Goal: Information Seeking & Learning: Learn about a topic

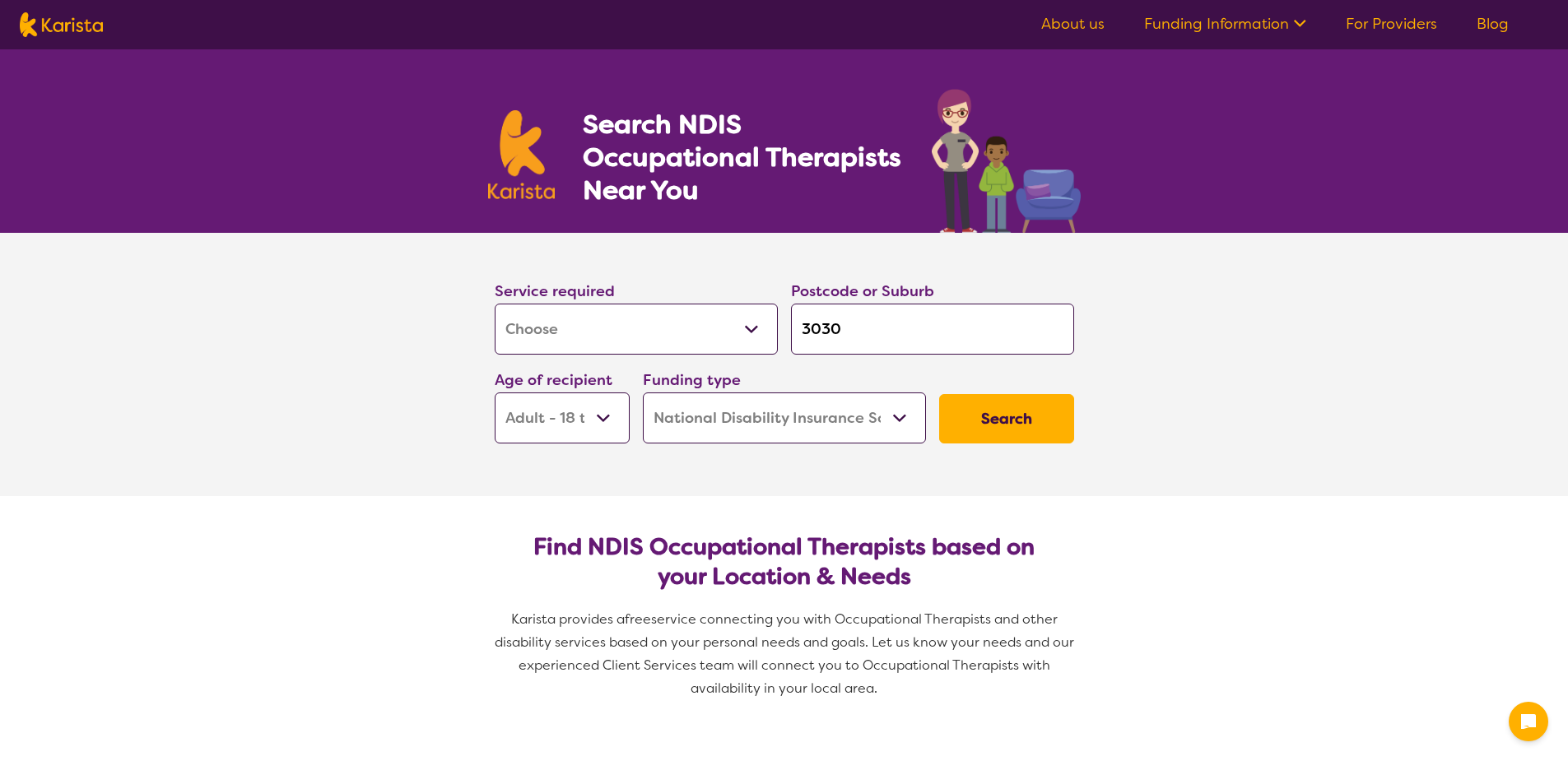
select select "[MEDICAL_DATA]"
select select "AD"
select select "NDIS"
select select "[MEDICAL_DATA]"
select select "AD"
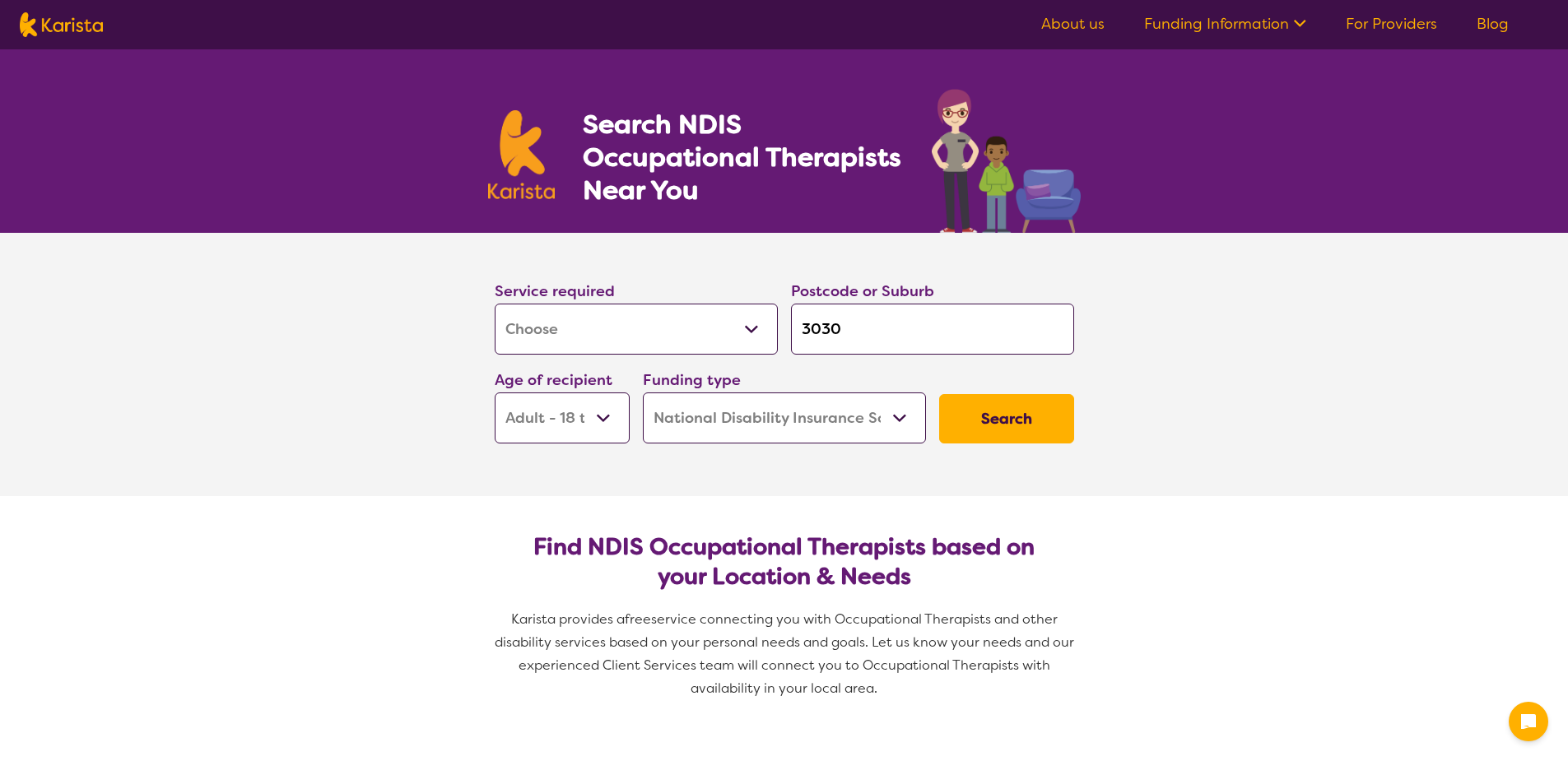
select select "NDIS"
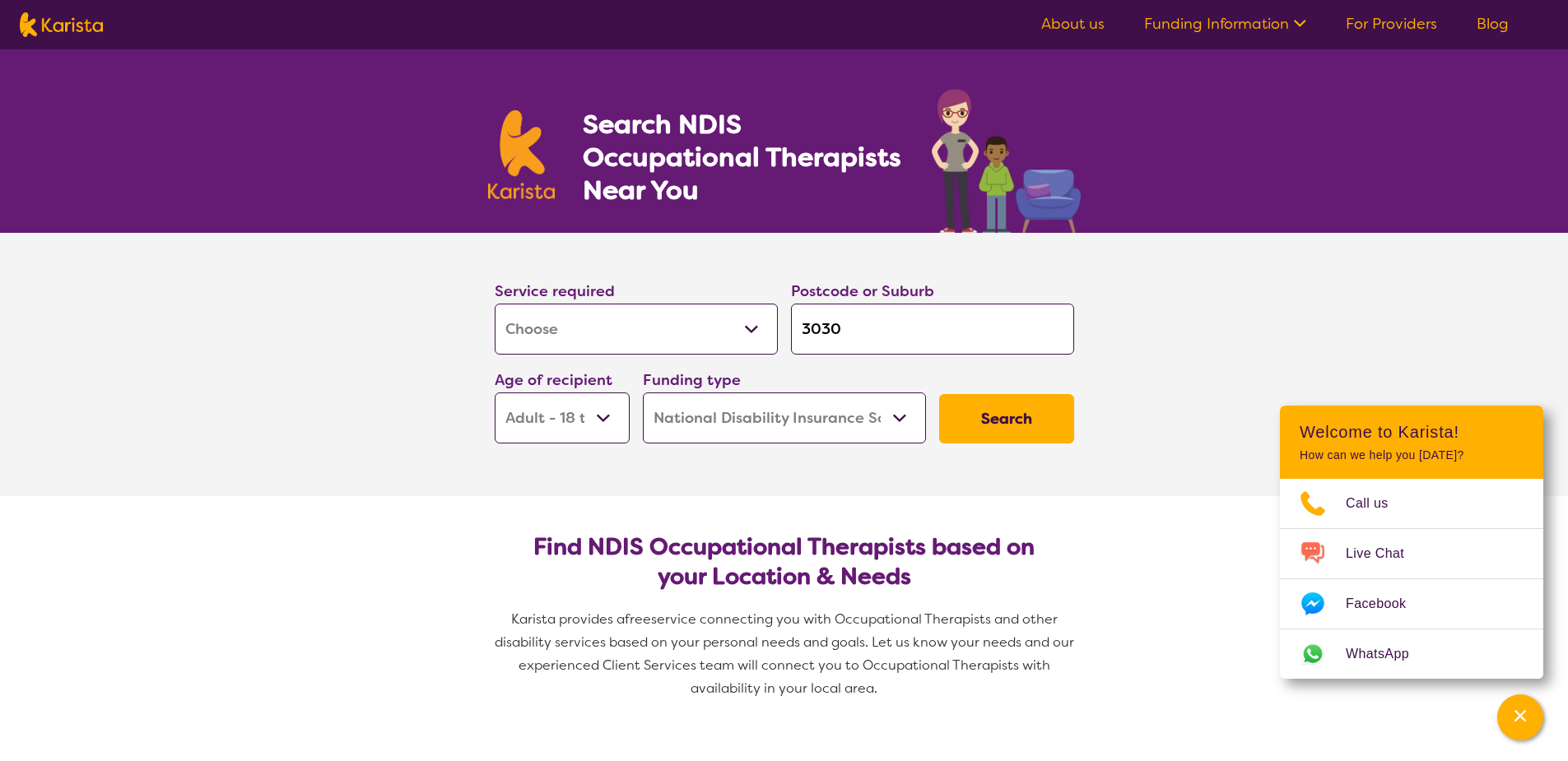
click at [862, 330] on input "3030" at bounding box center [933, 329] width 284 height 51
type input "303"
type input "30"
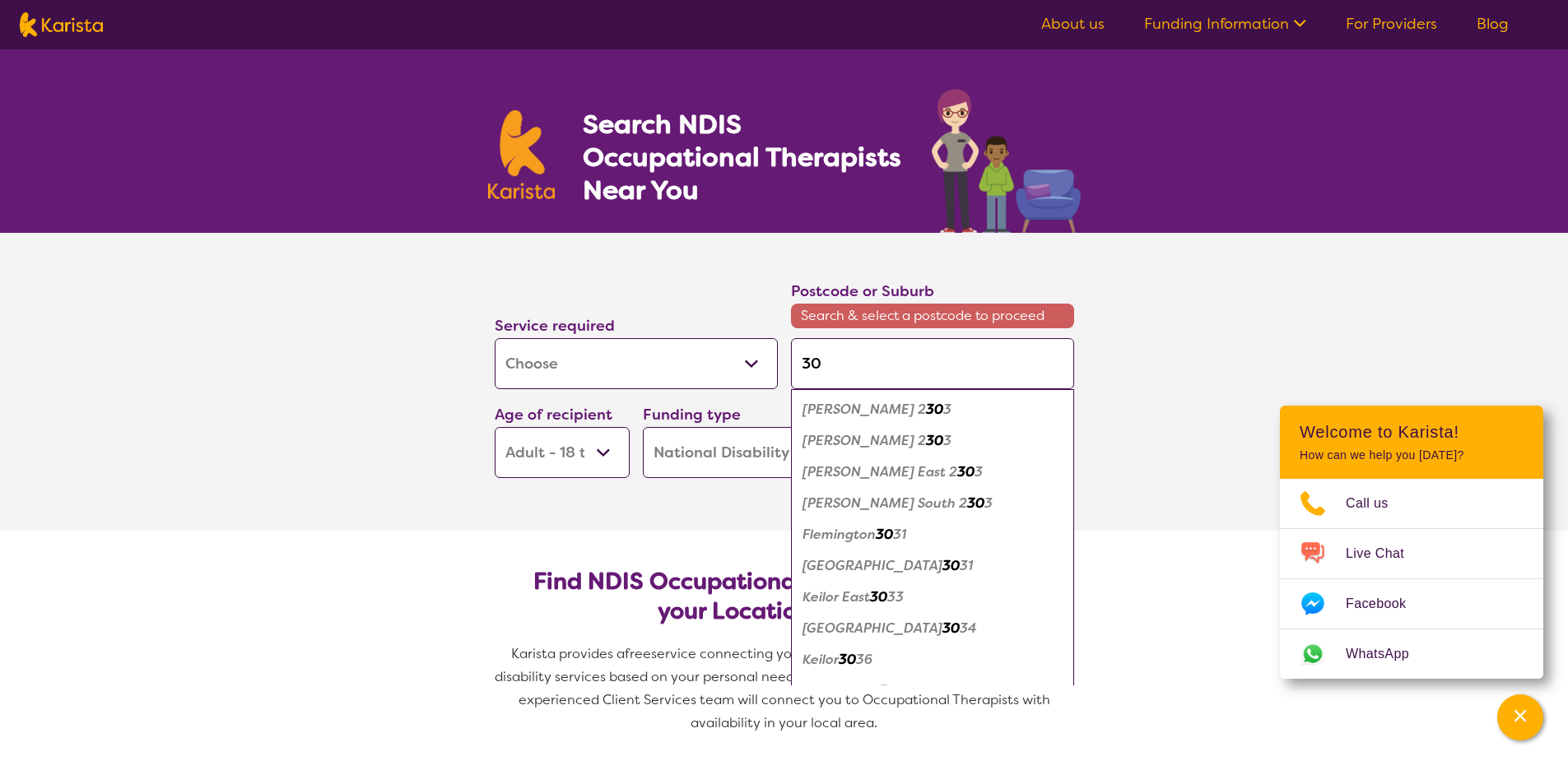
type input "3"
type input "33"
type input "334"
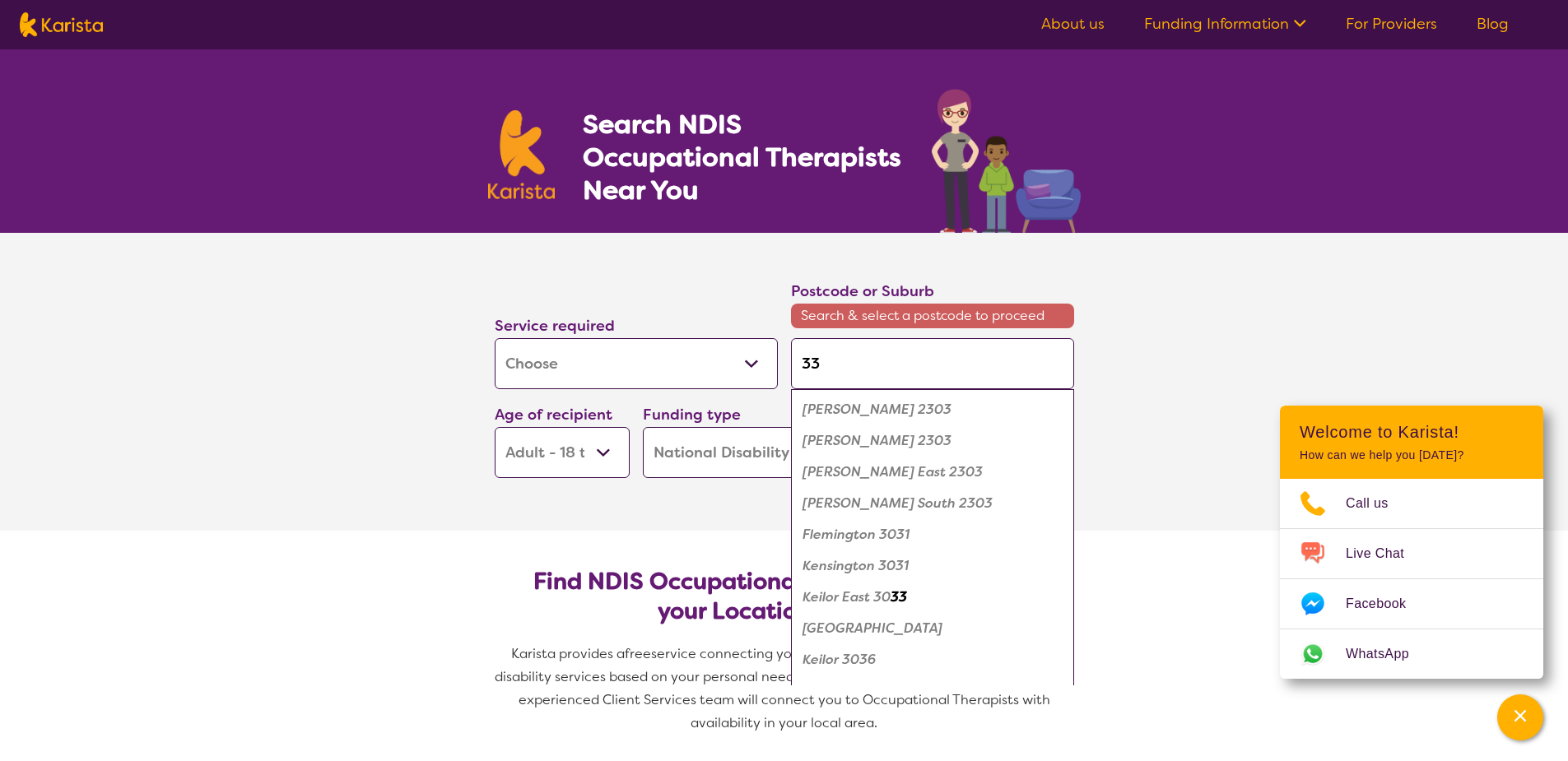
type input "334"
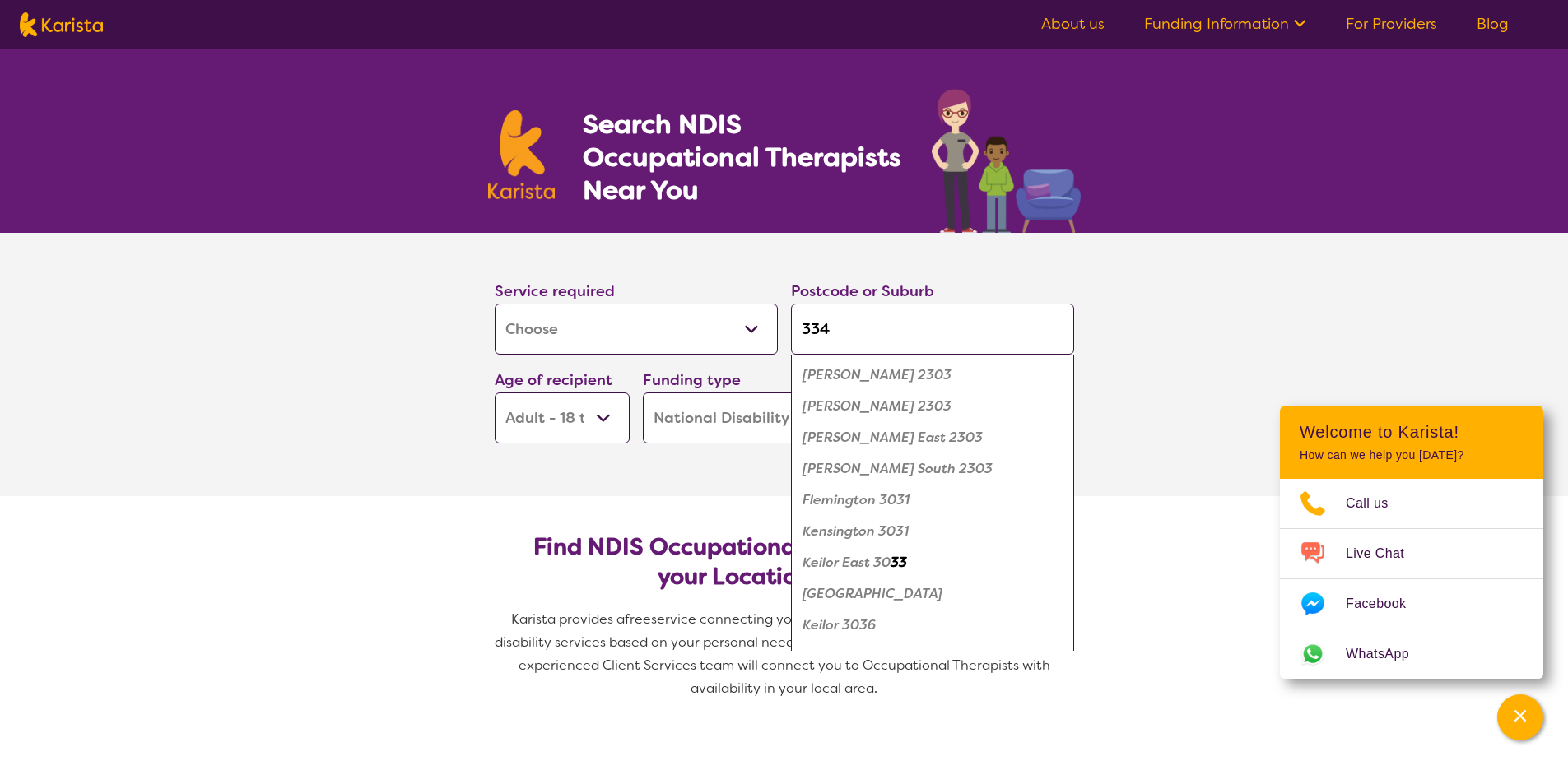
type input "3340"
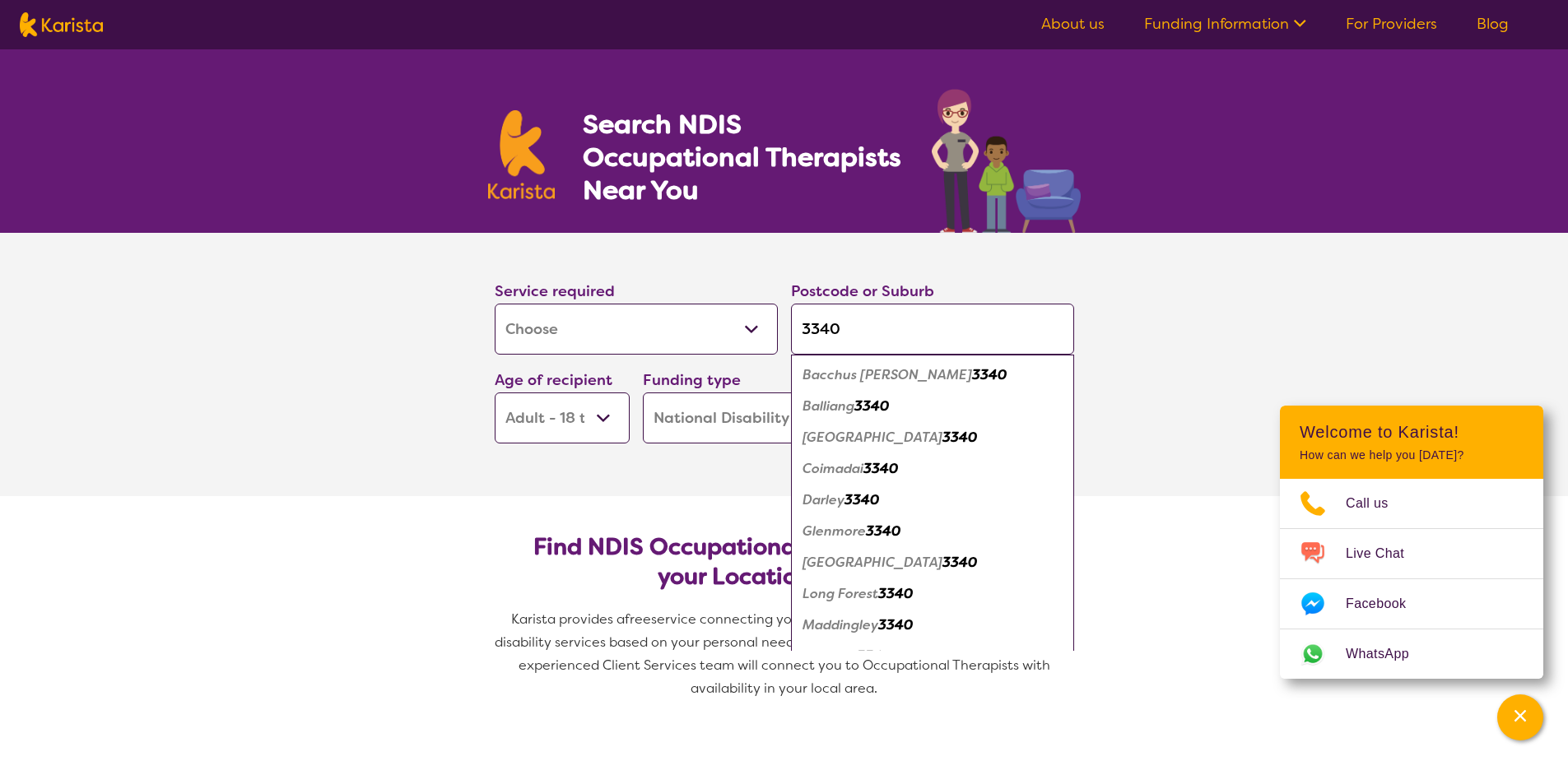
type input "3340"
click at [861, 377] on em "Bacchus [PERSON_NAME]" at bounding box center [887, 375] width 170 height 17
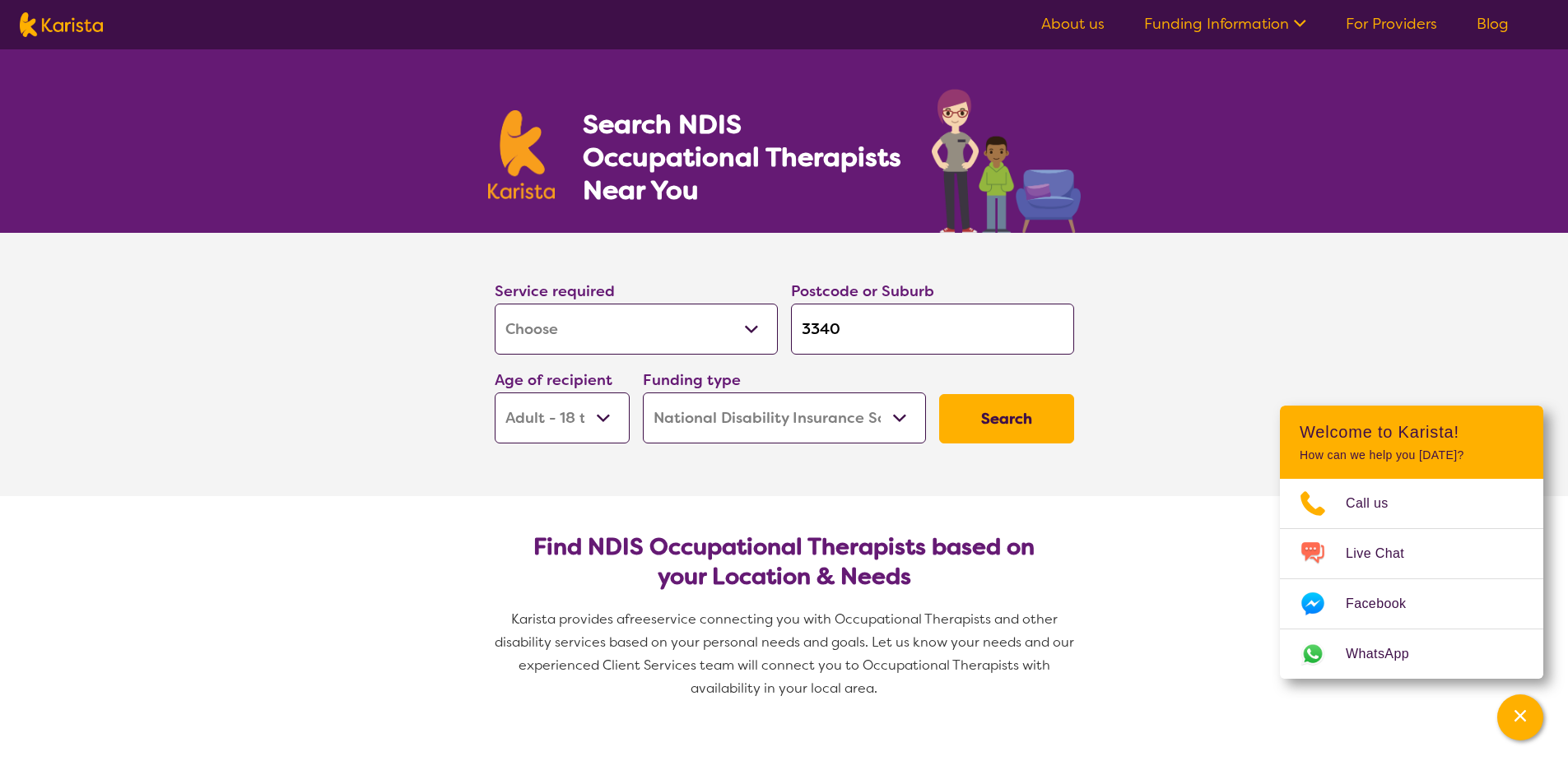
click at [967, 425] on button "Search" at bounding box center [1006, 418] width 135 height 50
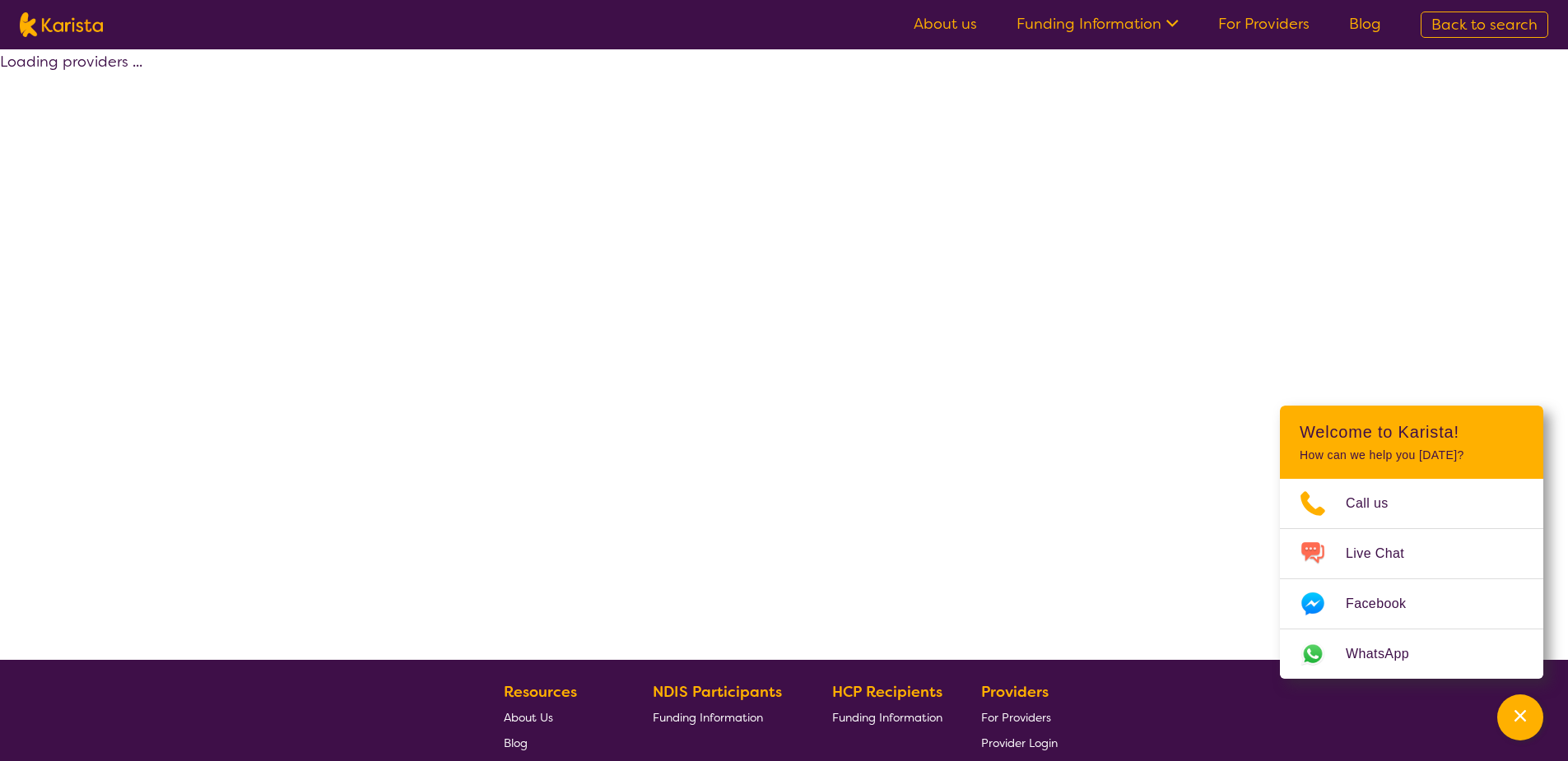
select select "by_score"
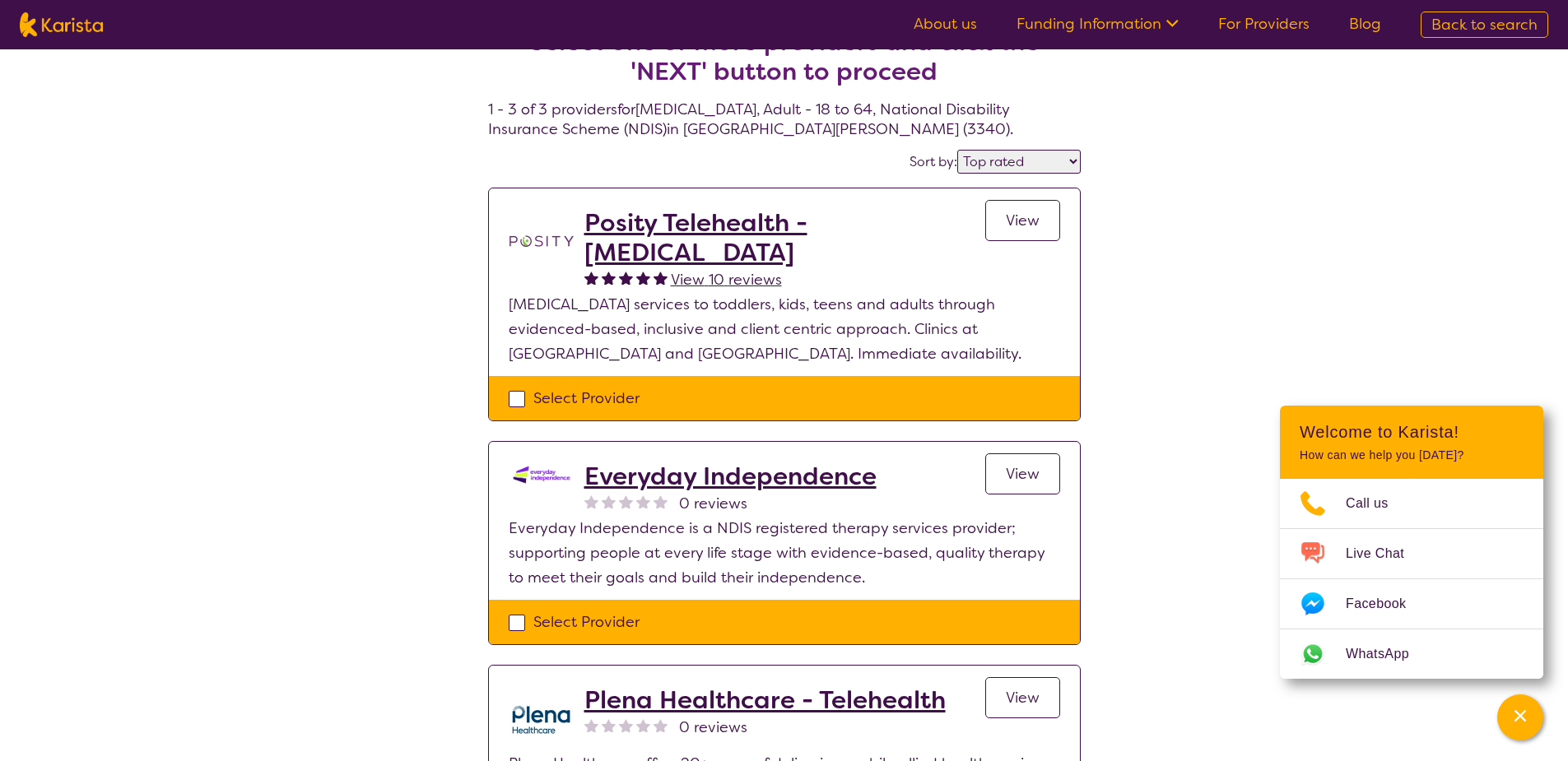
scroll to position [41, 0]
click at [764, 478] on h2 "Everyday Independence" at bounding box center [731, 477] width 292 height 30
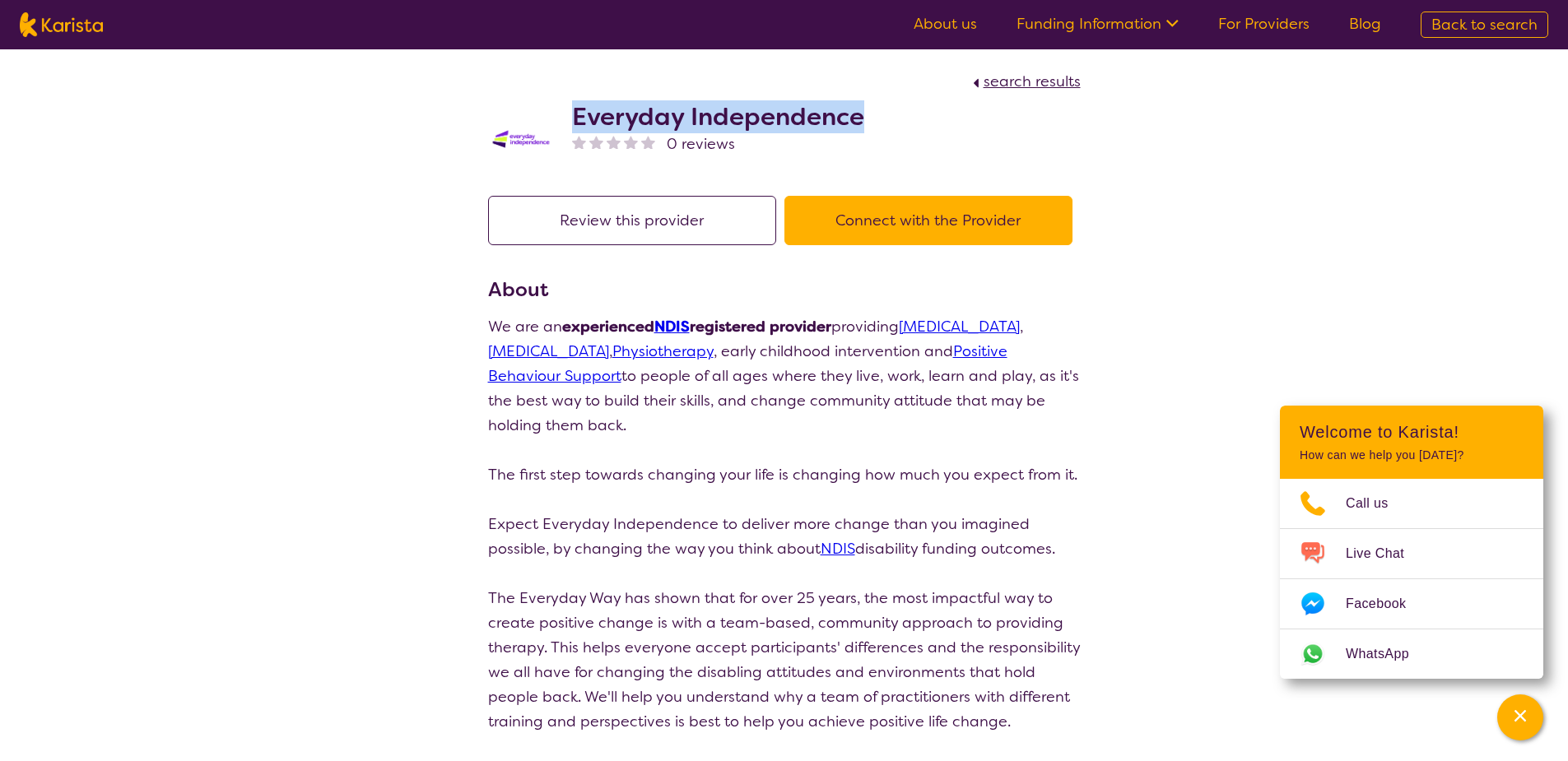
drag, startPoint x: 833, startPoint y: 116, endPoint x: 573, endPoint y: 115, distance: 260.0
click at [573, 115] on h2 "Everyday Independence" at bounding box center [718, 117] width 292 height 30
copy h2 "Everyday Independence"
